Goal: Task Accomplishment & Management: Use online tool/utility

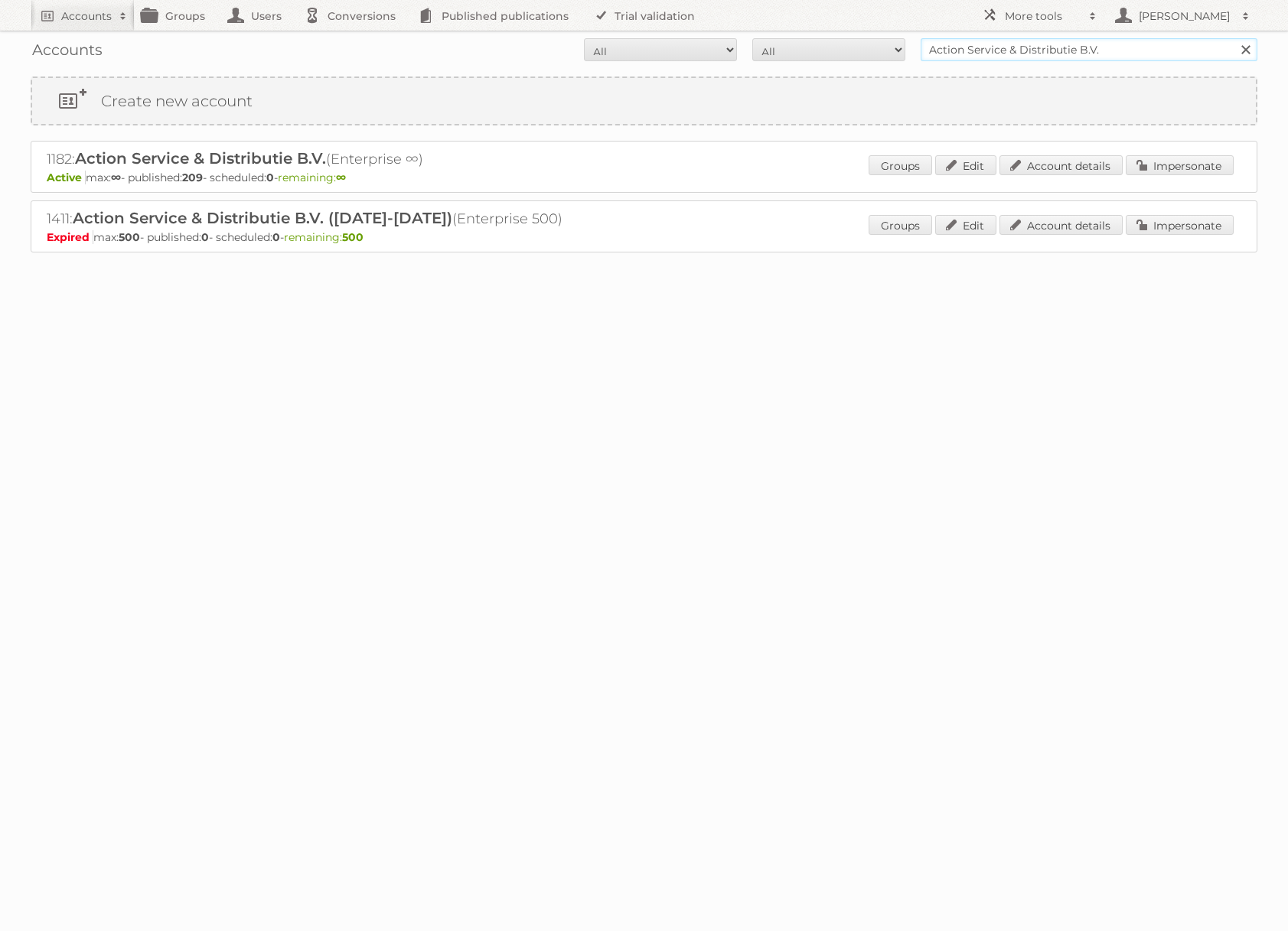
click at [1004, 56] on input "Action Service & Distributie B.V." at bounding box center [1089, 50] width 336 height 23
type input "netto-online"
click at [1234, 39] on input "Search" at bounding box center [1245, 50] width 23 height 23
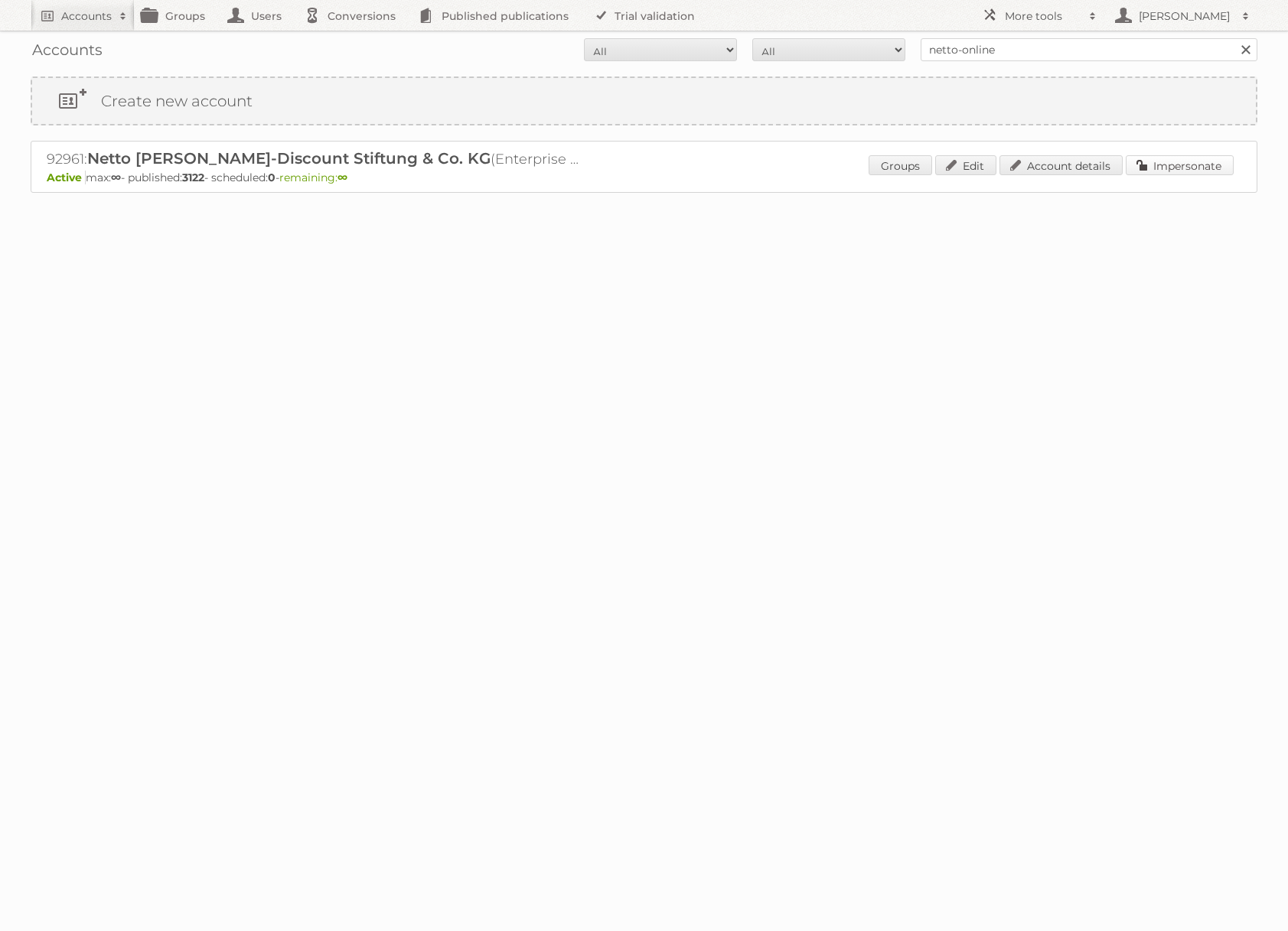
click at [1170, 169] on link "Impersonate" at bounding box center [1179, 165] width 108 height 20
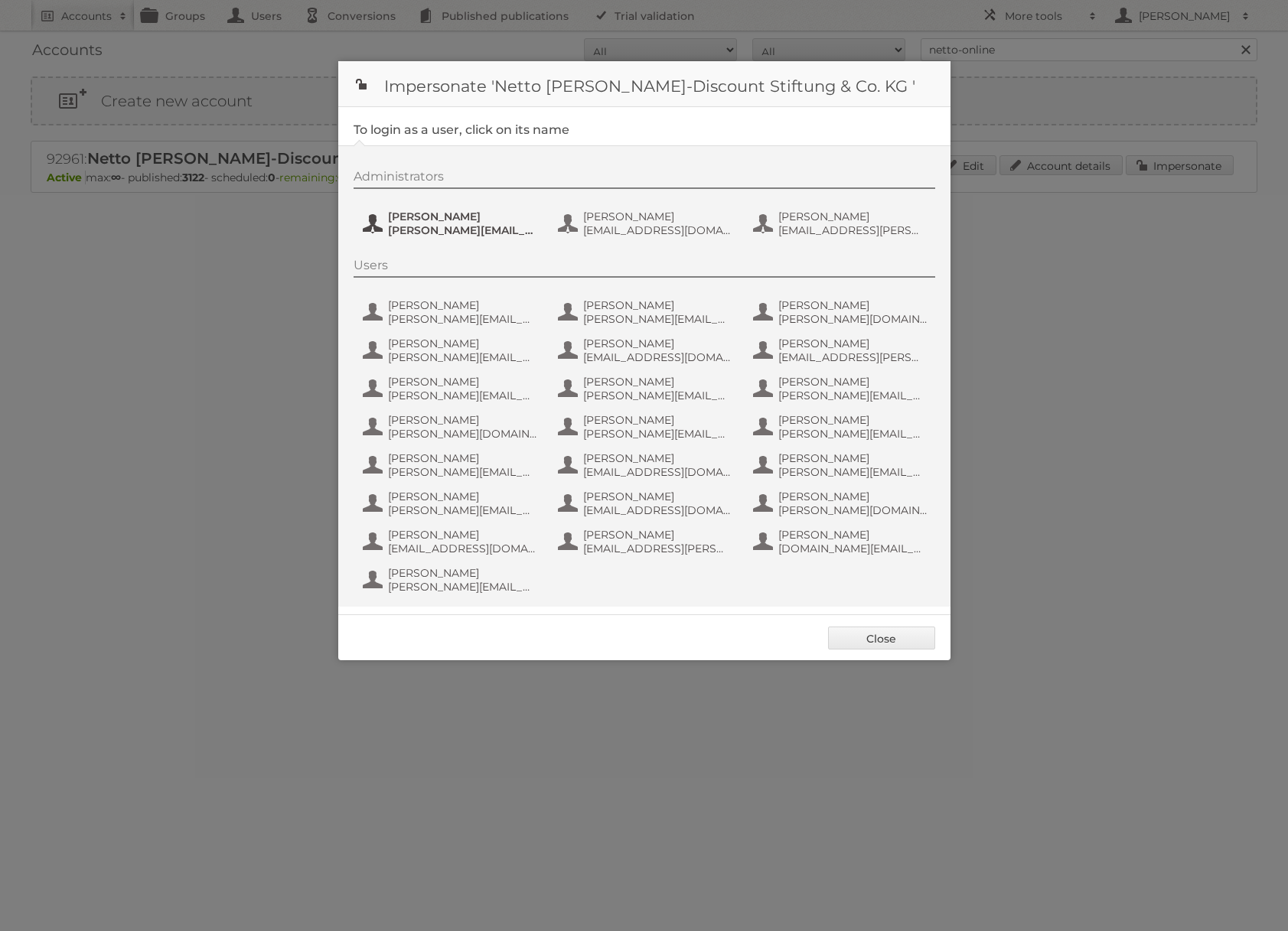
click at [502, 235] on span "henri.schmidhuber@netto-online.de" at bounding box center [462, 230] width 148 height 14
